Goal: Task Accomplishment & Management: Use online tool/utility

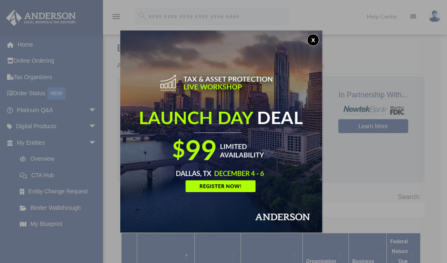
click at [313, 37] on button "x" at bounding box center [313, 40] width 12 height 12
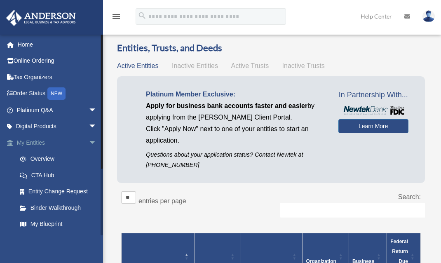
click at [33, 140] on link "My Entities arrow_drop_down" at bounding box center [57, 142] width 103 height 16
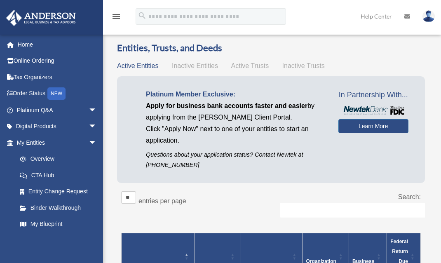
click at [432, 14] on img at bounding box center [428, 16] width 12 height 12
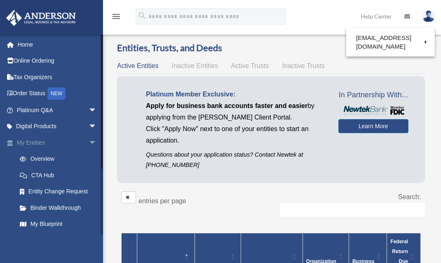
click at [89, 140] on span "arrow_drop_down" at bounding box center [97, 142] width 16 height 17
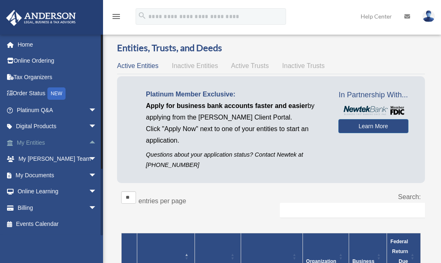
click at [89, 140] on span "arrow_drop_up" at bounding box center [97, 142] width 16 height 17
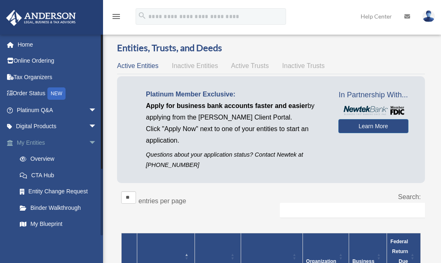
click at [89, 140] on span "arrow_drop_down" at bounding box center [97, 142] width 16 height 17
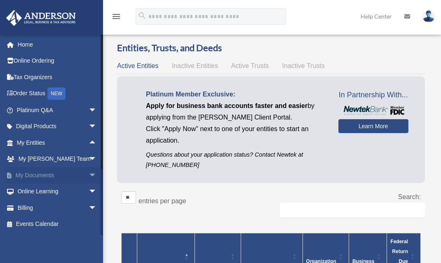
click at [89, 171] on span "arrow_drop_down" at bounding box center [97, 175] width 16 height 17
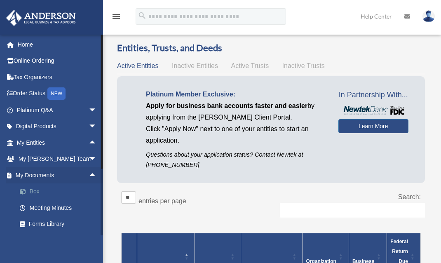
click at [31, 189] on link "Box" at bounding box center [61, 191] width 98 height 16
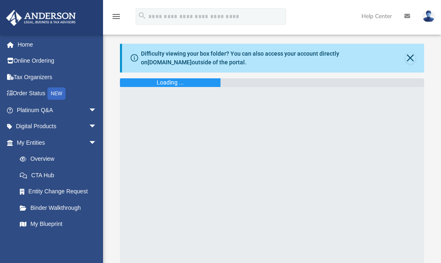
click at [440, 33] on html "X Get a chance to win 6 months of Platinum for free just by filling out this su…" at bounding box center [220, 228] width 441 height 457
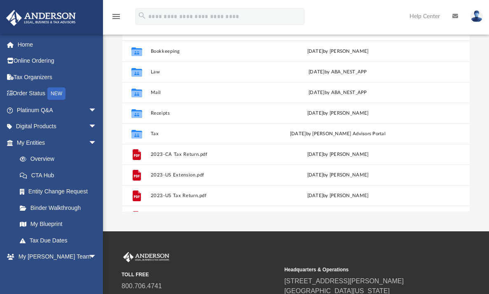
scroll to position [27, 0]
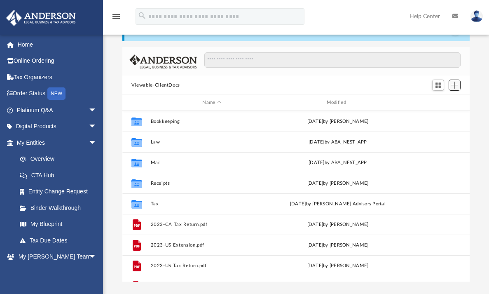
click at [440, 86] on span "Add" at bounding box center [454, 85] width 7 height 7
click at [440, 101] on li "Upload" at bounding box center [442, 101] width 26 height 9
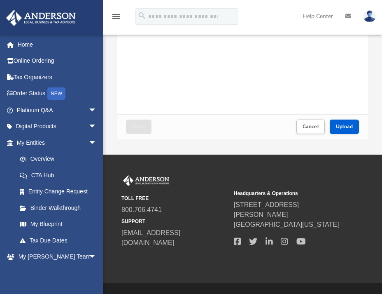
scroll to position [168, 0]
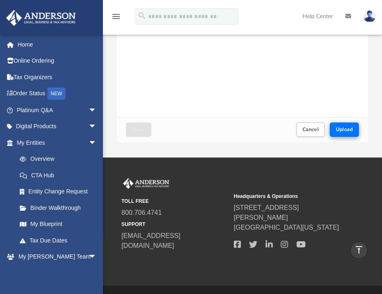
click at [345, 127] on span "Upload" at bounding box center [344, 129] width 17 height 5
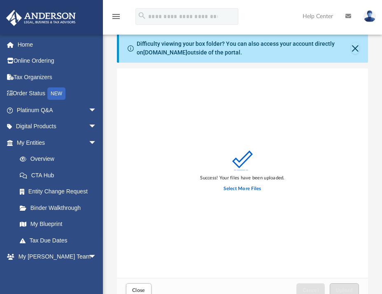
scroll to position [0, 0]
